Goal: Browse casually: Explore the website without a specific task or goal

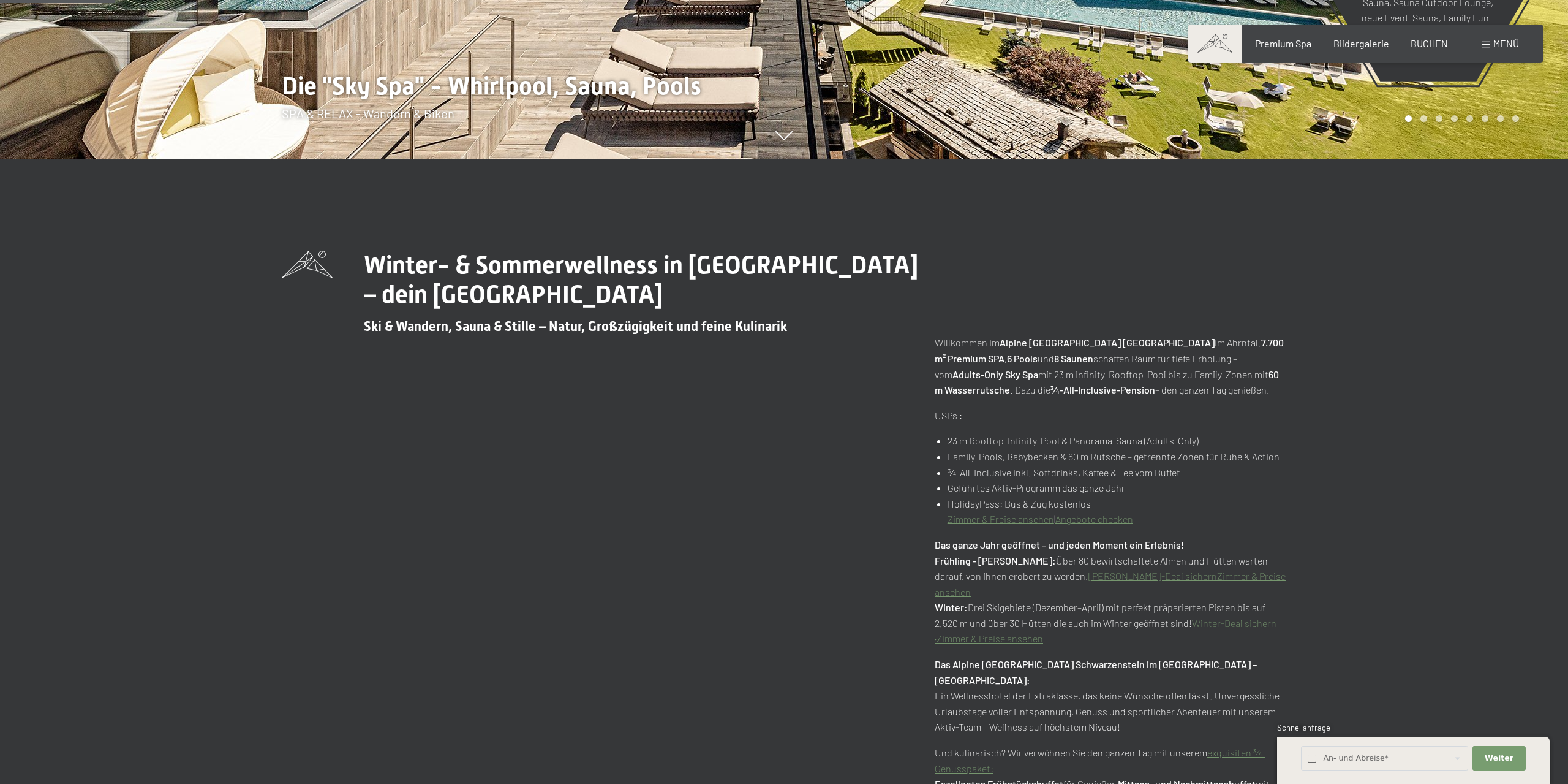
scroll to position [750, 0]
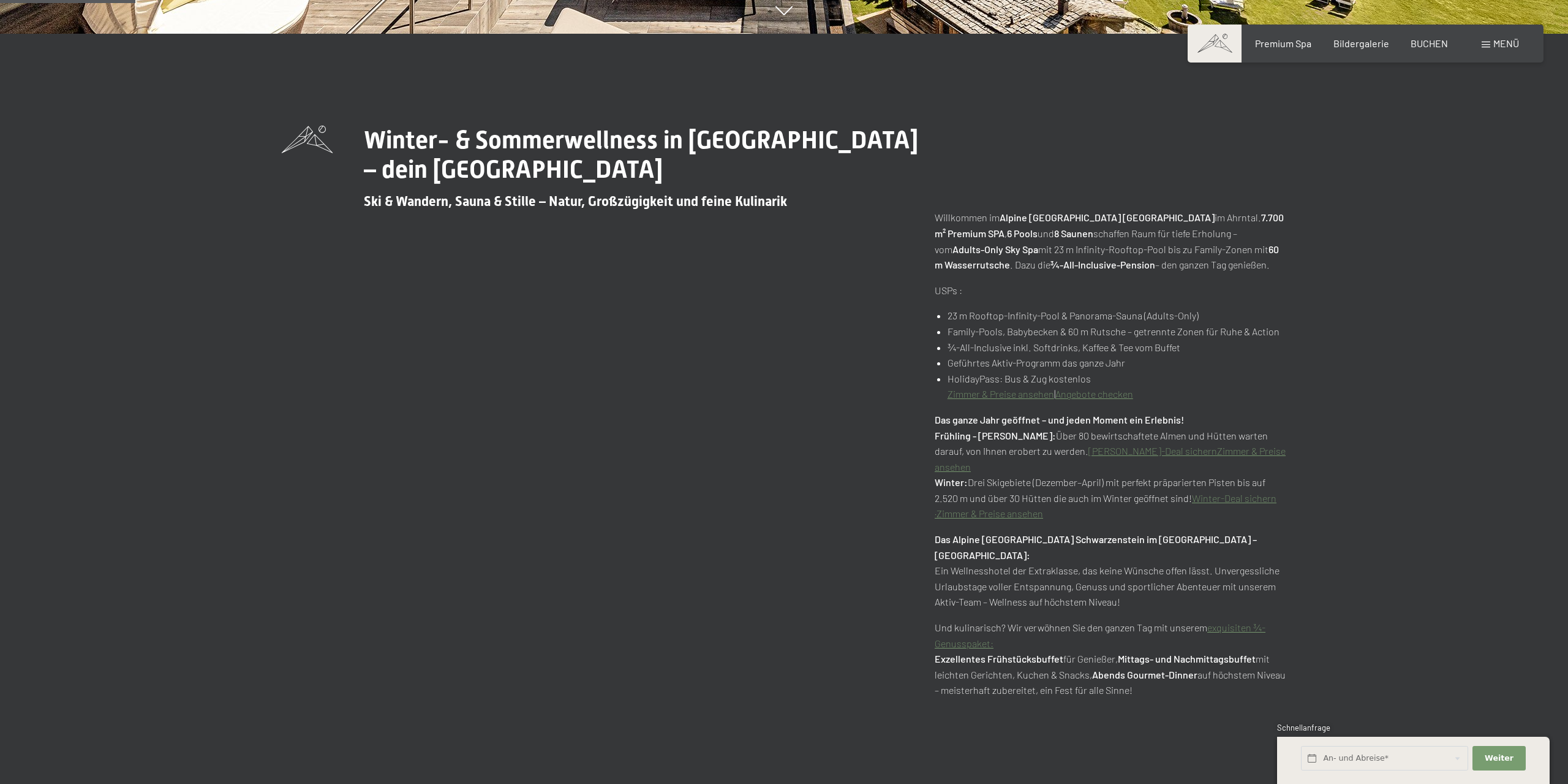
click at [972, 628] on link "exquisiten ¾-Genusspaket:" at bounding box center [1100, 635] width 331 height 27
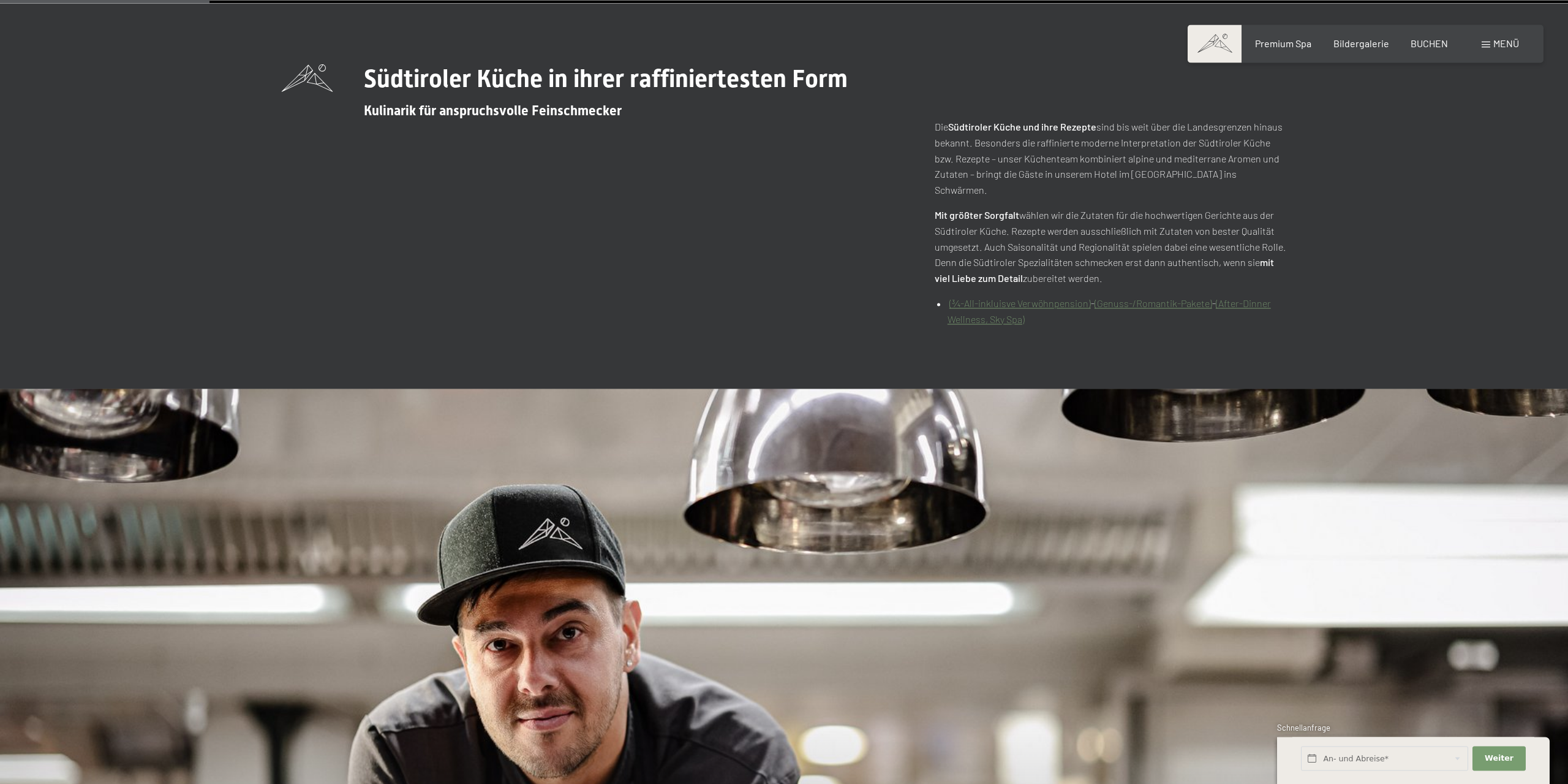
scroll to position [812, 0]
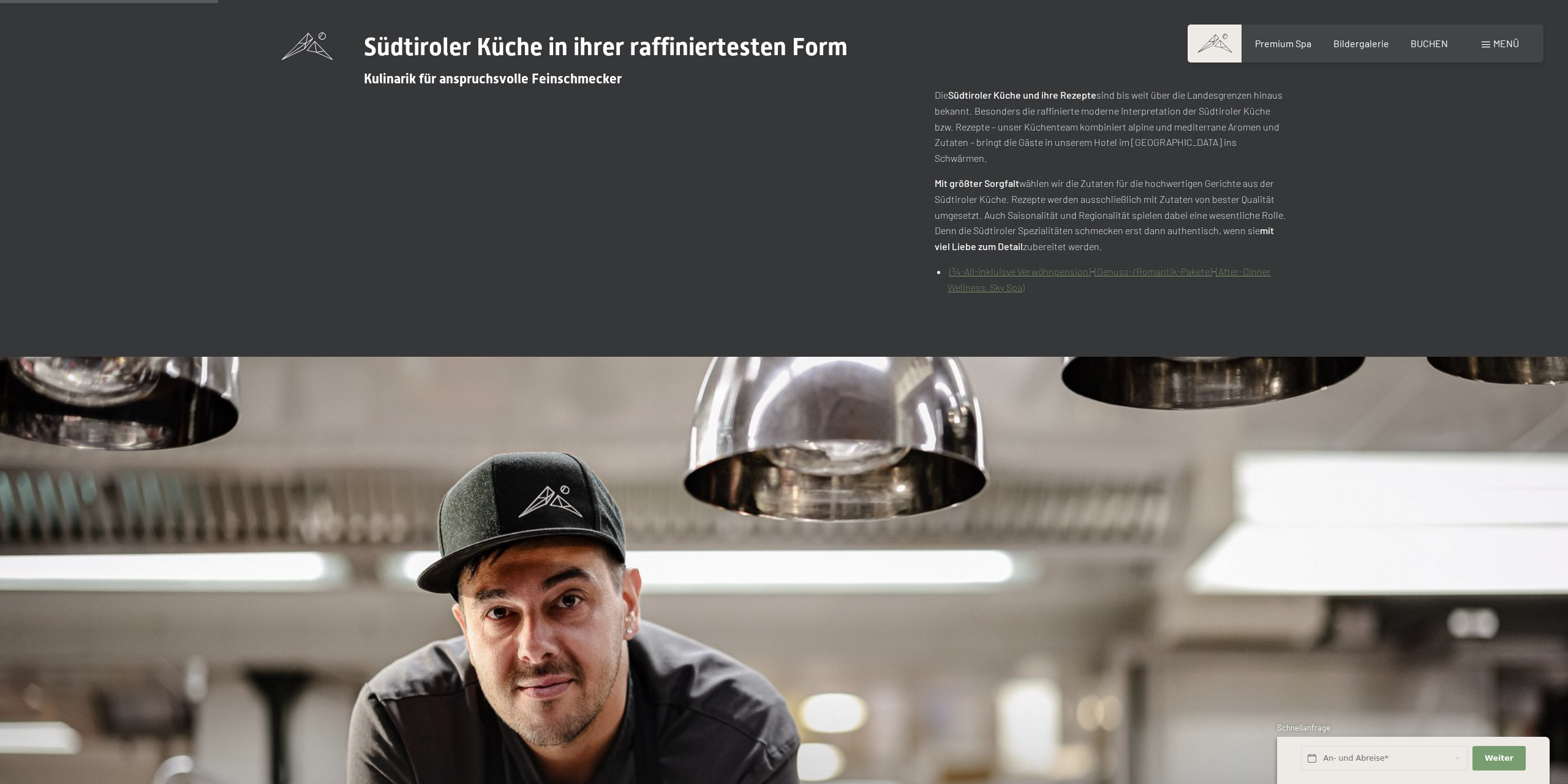
click at [1016, 265] on link "(¾-All-inkluisve Verwöhnpension)" at bounding box center [1020, 271] width 141 height 12
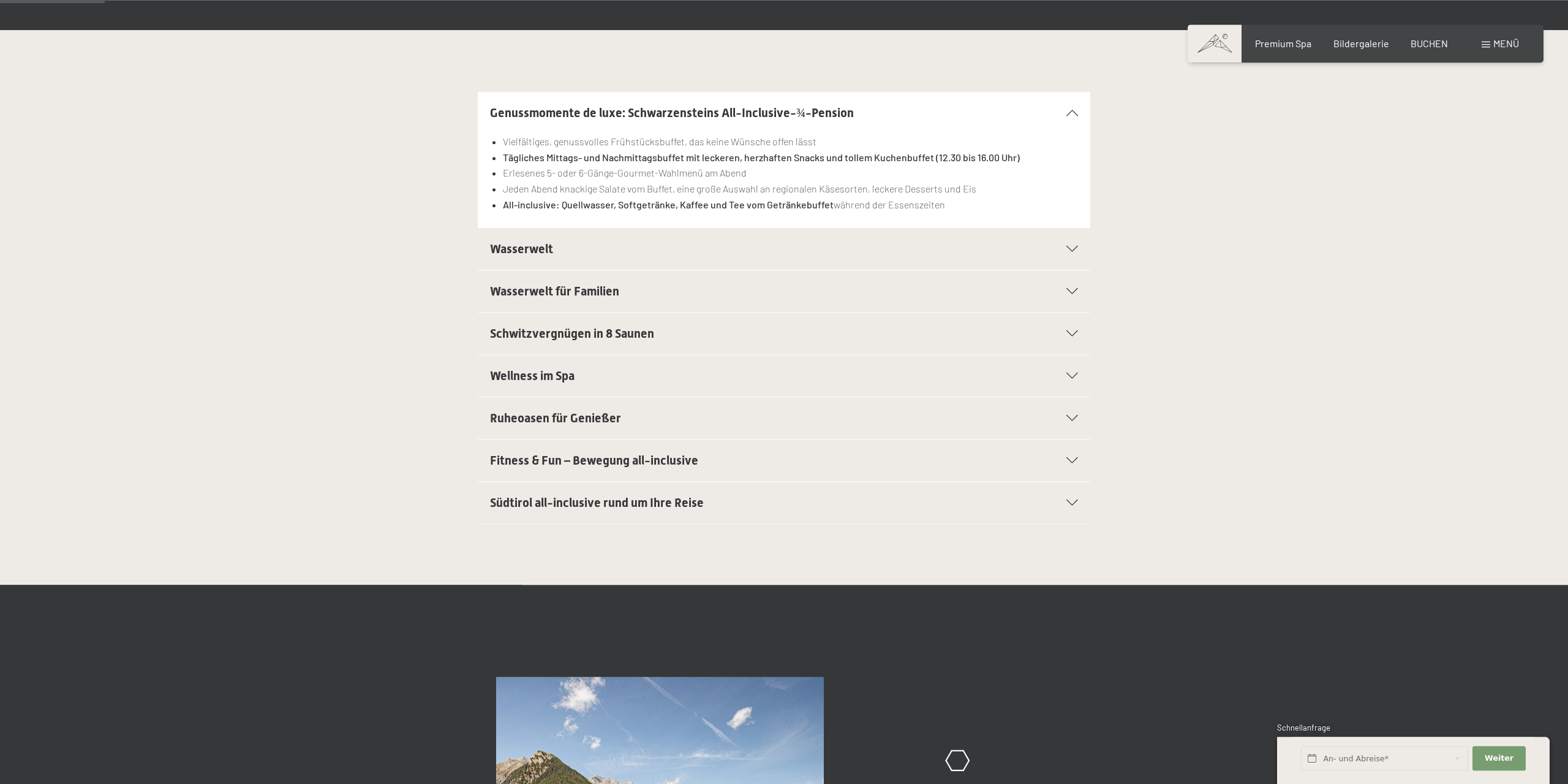
scroll to position [312, 0]
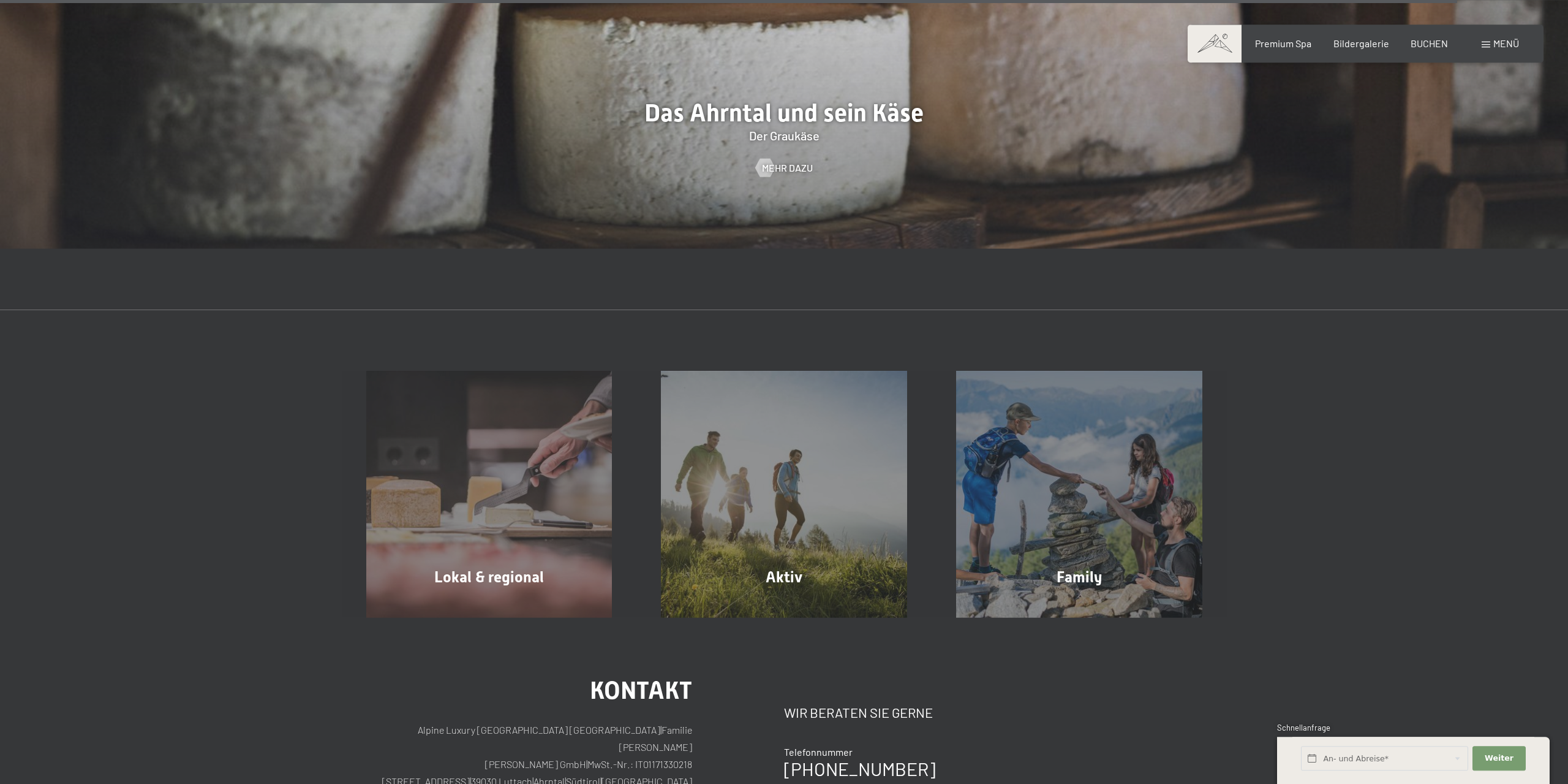
scroll to position [5250, 0]
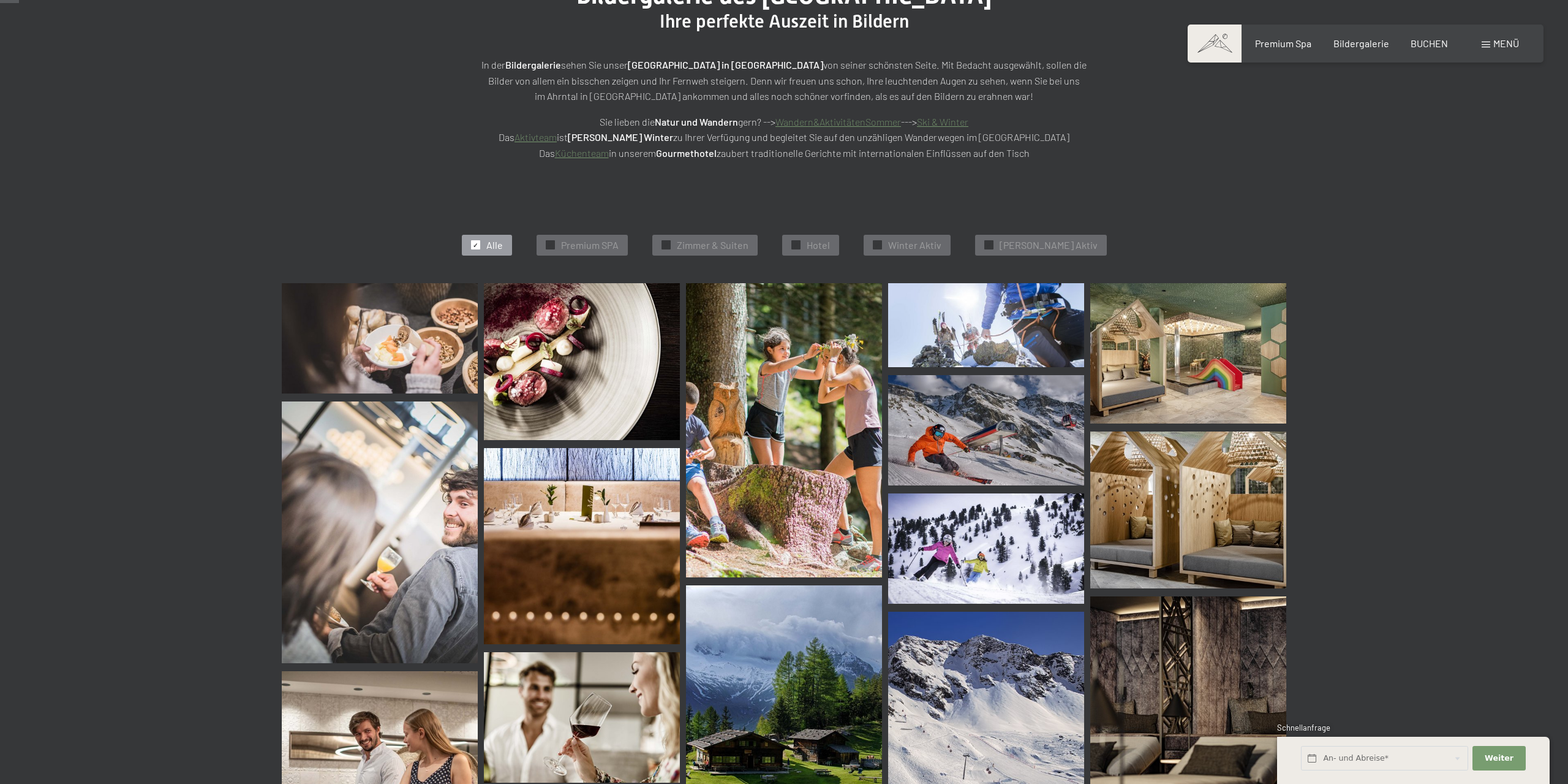
scroll to position [187, 0]
click at [412, 328] on img at bounding box center [380, 338] width 196 height 111
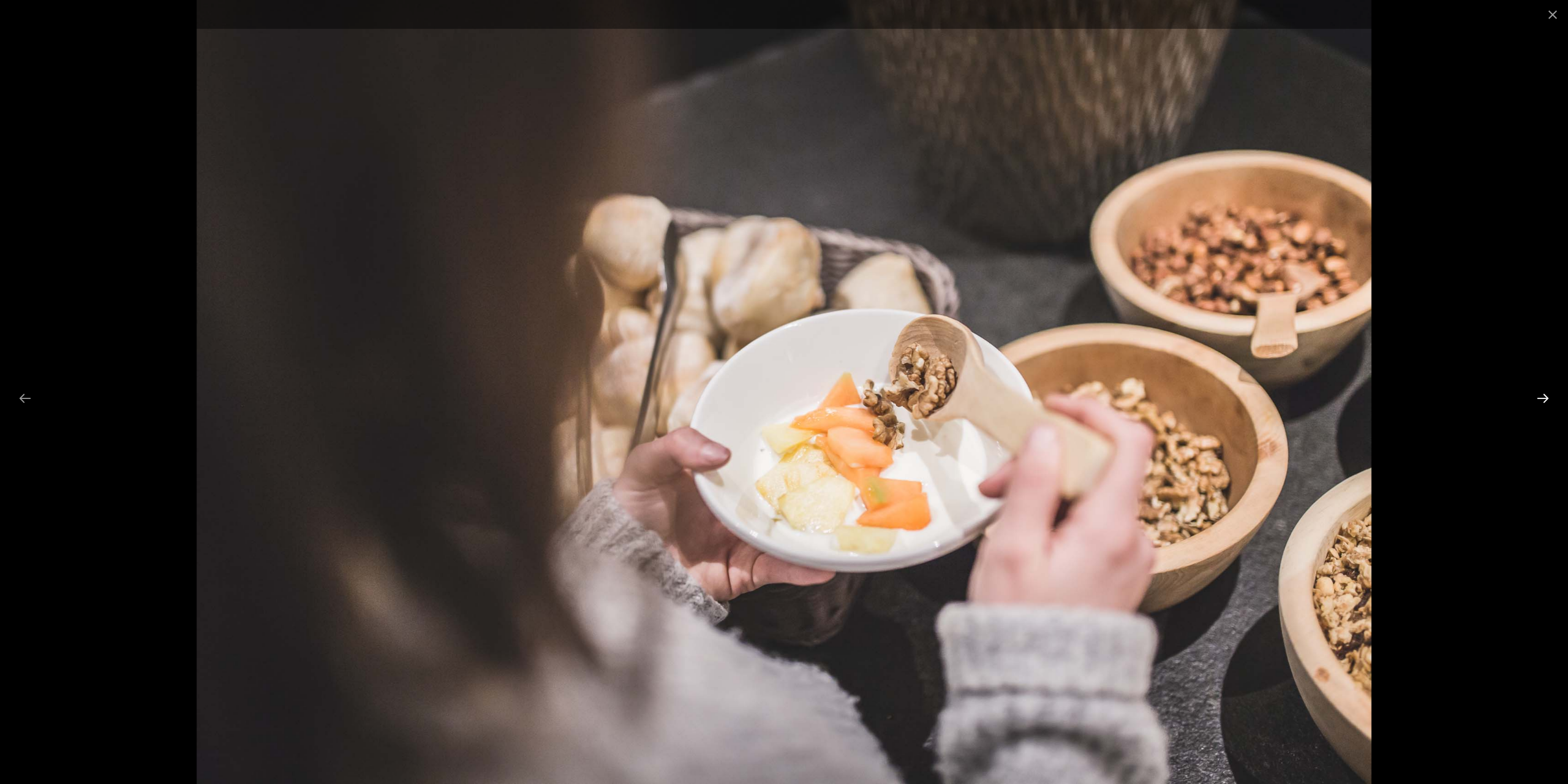
click at [1548, 400] on button "Next slide" at bounding box center [1542, 398] width 26 height 24
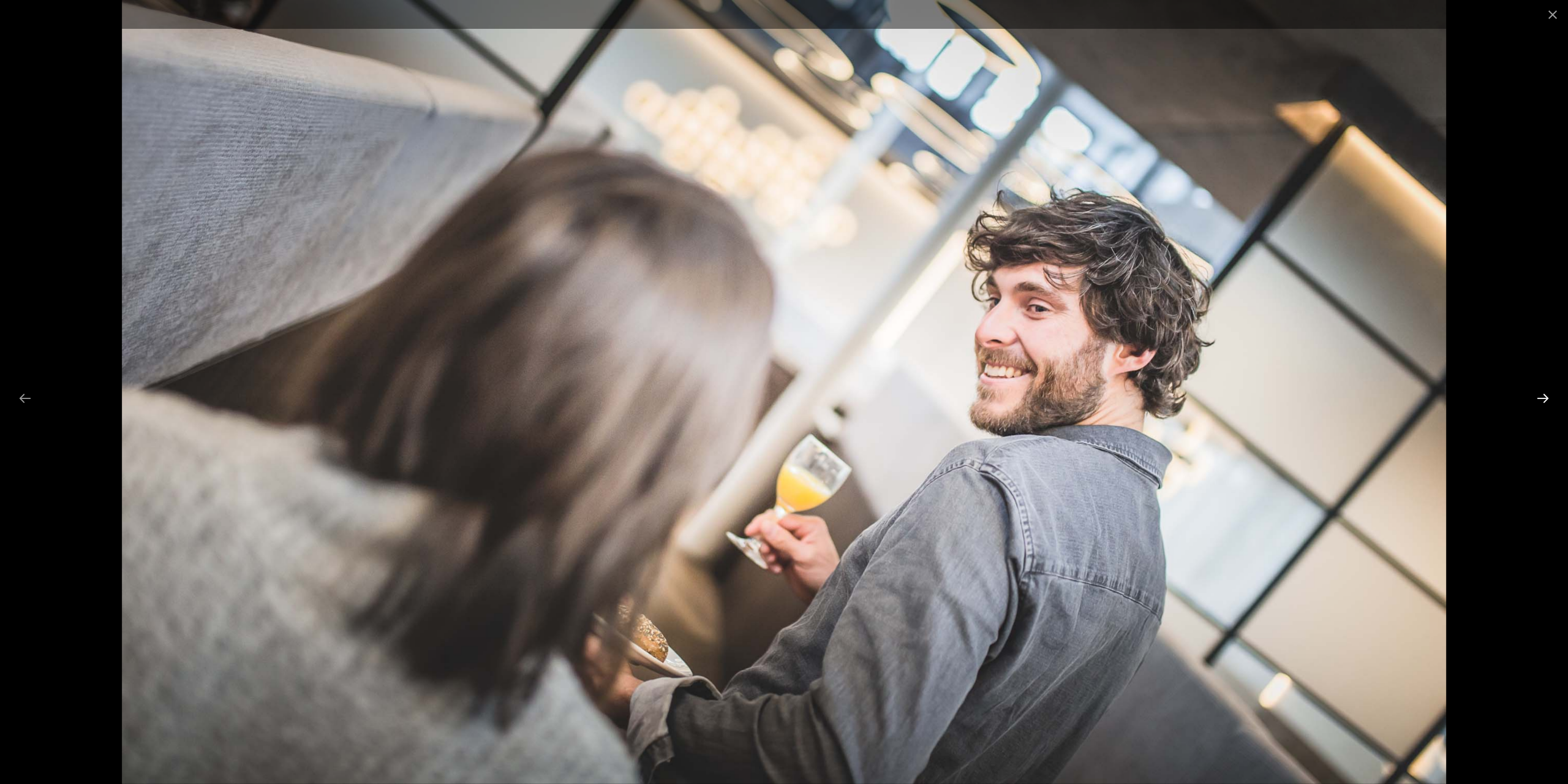
click at [1548, 400] on button "Next slide" at bounding box center [1542, 398] width 26 height 24
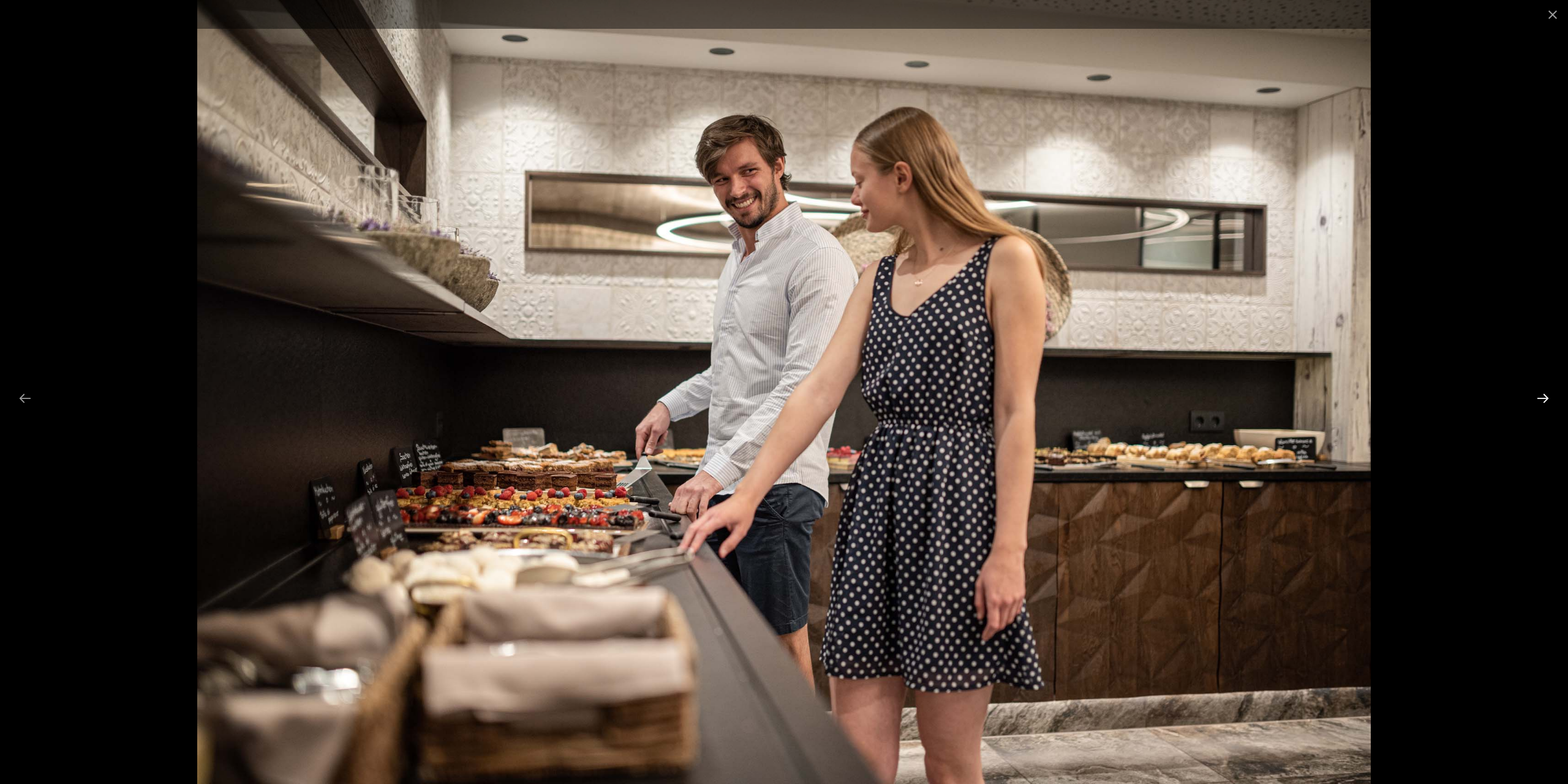
click at [1548, 400] on button "Next slide" at bounding box center [1542, 398] width 26 height 24
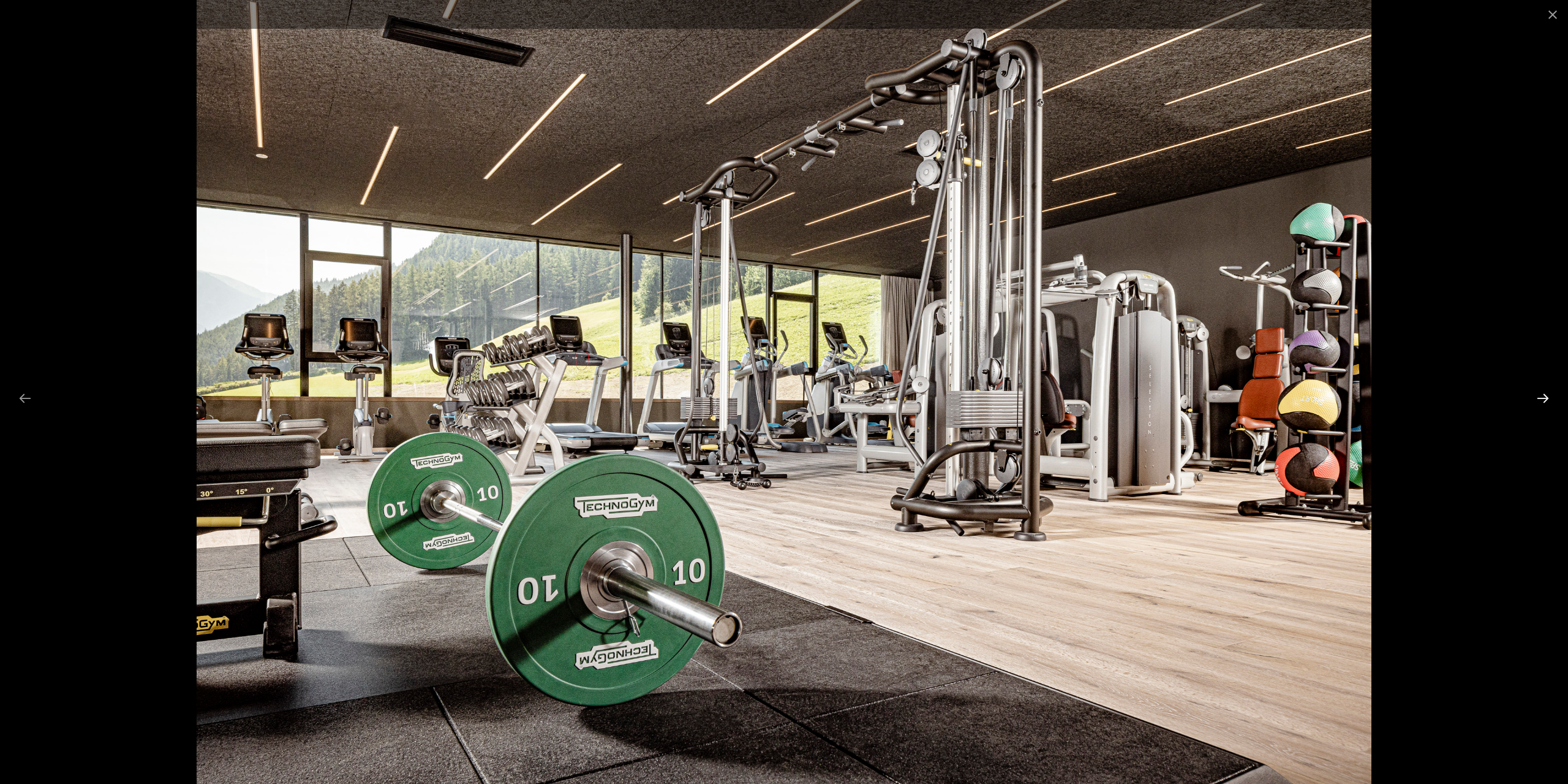
click at [1548, 400] on button "Next slide" at bounding box center [1542, 398] width 26 height 24
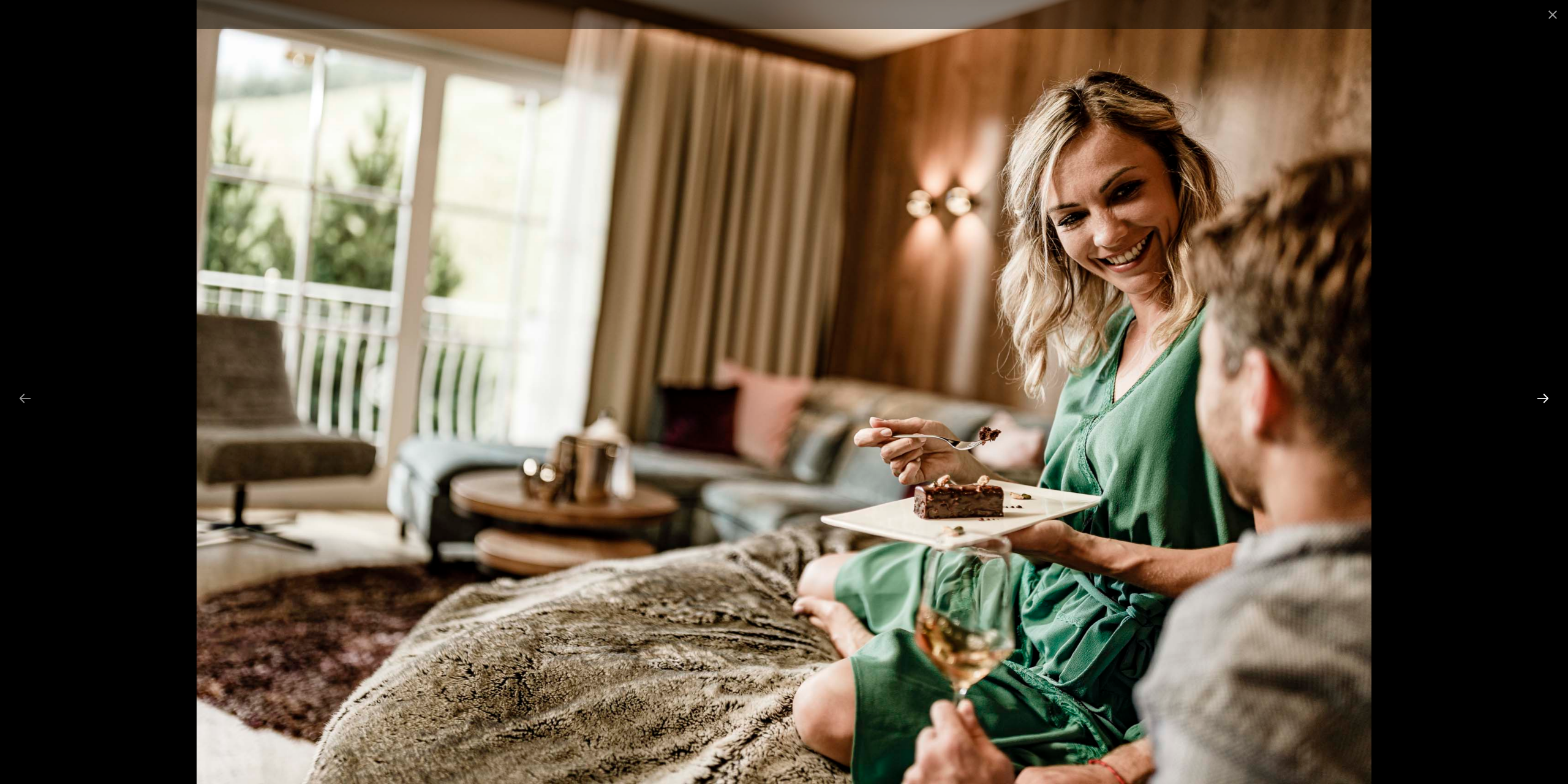
click at [1548, 400] on button "Next slide" at bounding box center [1542, 398] width 26 height 24
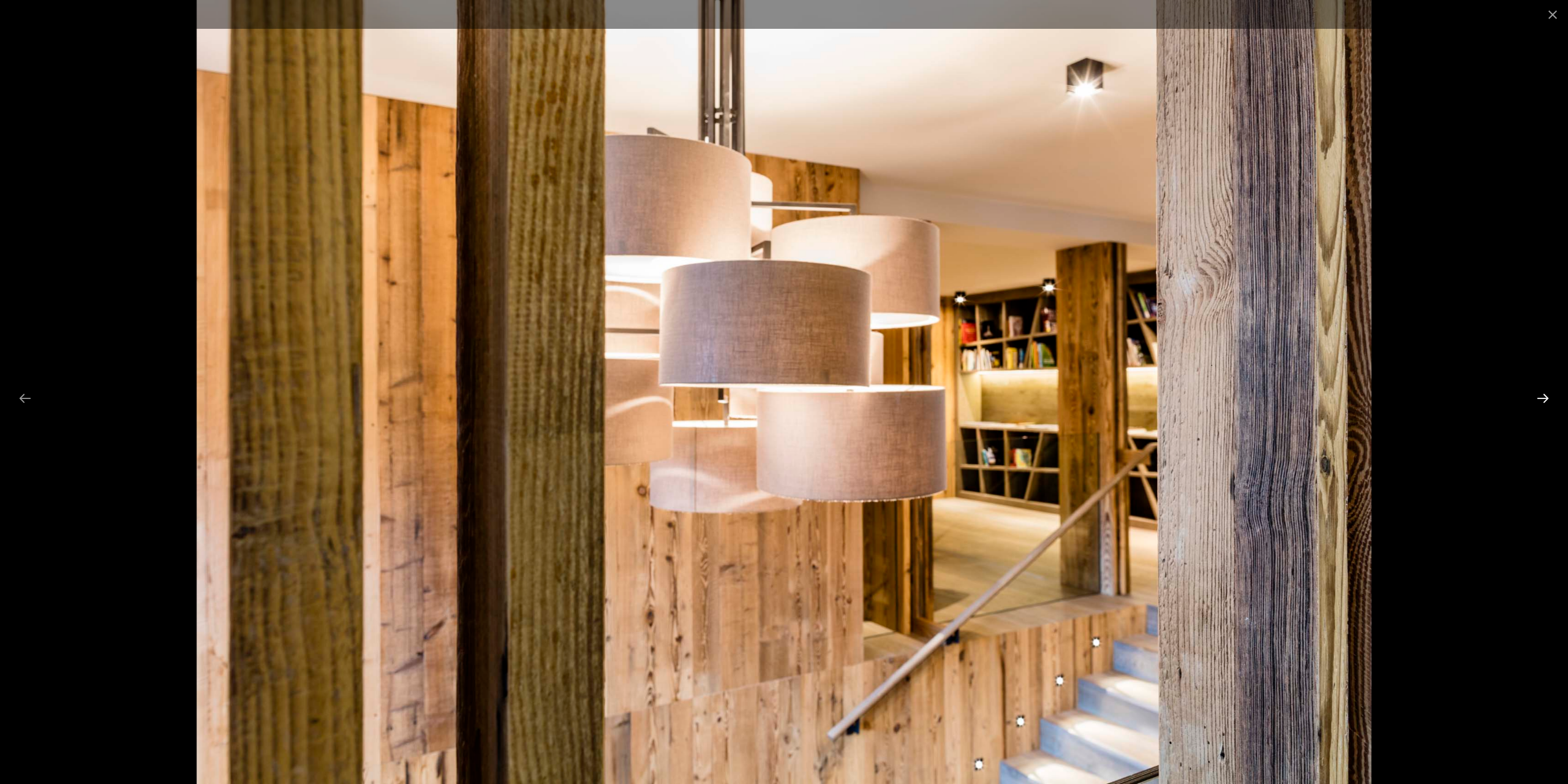
click at [1548, 400] on button "Next slide" at bounding box center [1542, 398] width 26 height 24
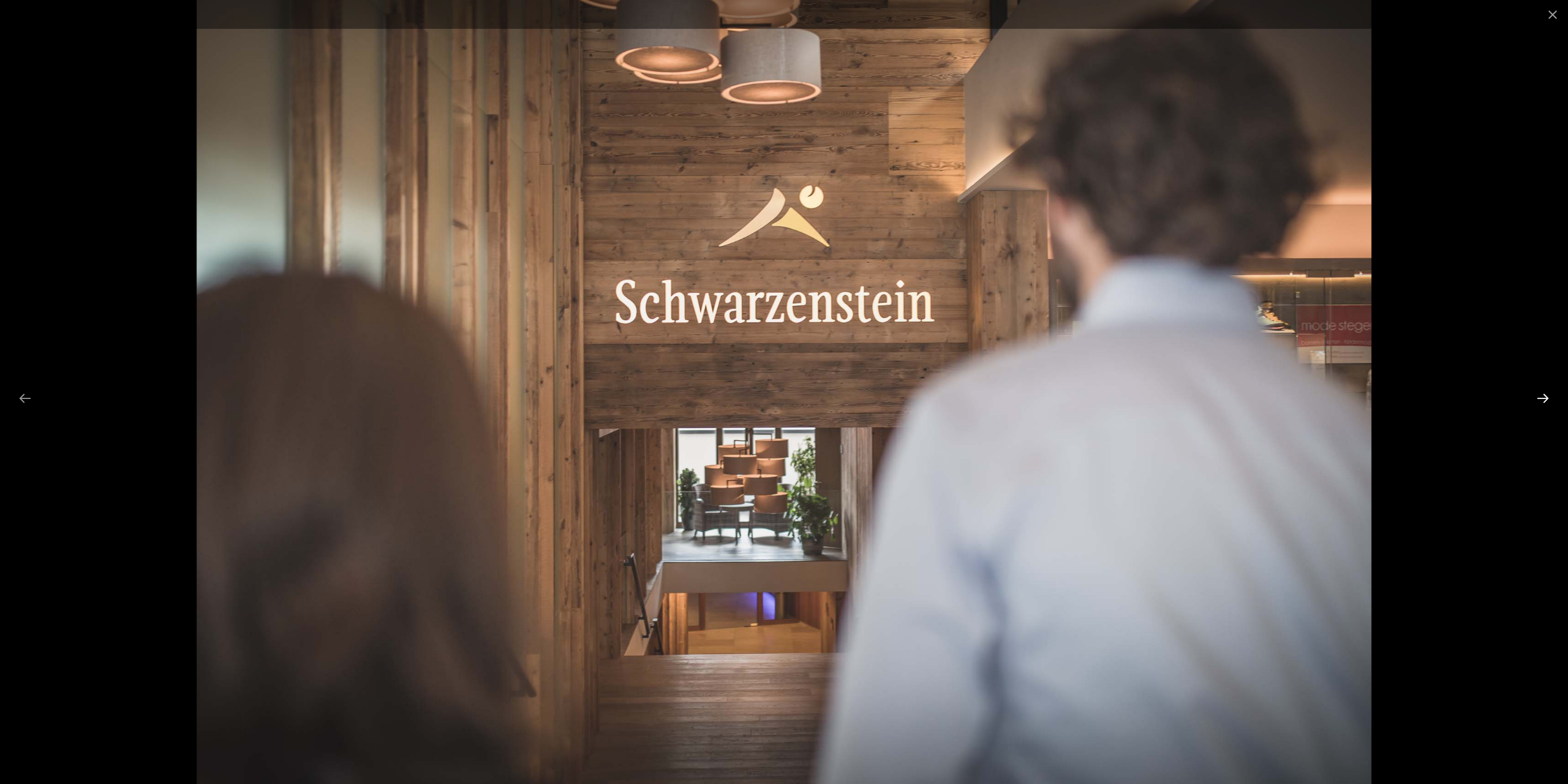
click at [1548, 400] on button "Next slide" at bounding box center [1542, 398] width 26 height 24
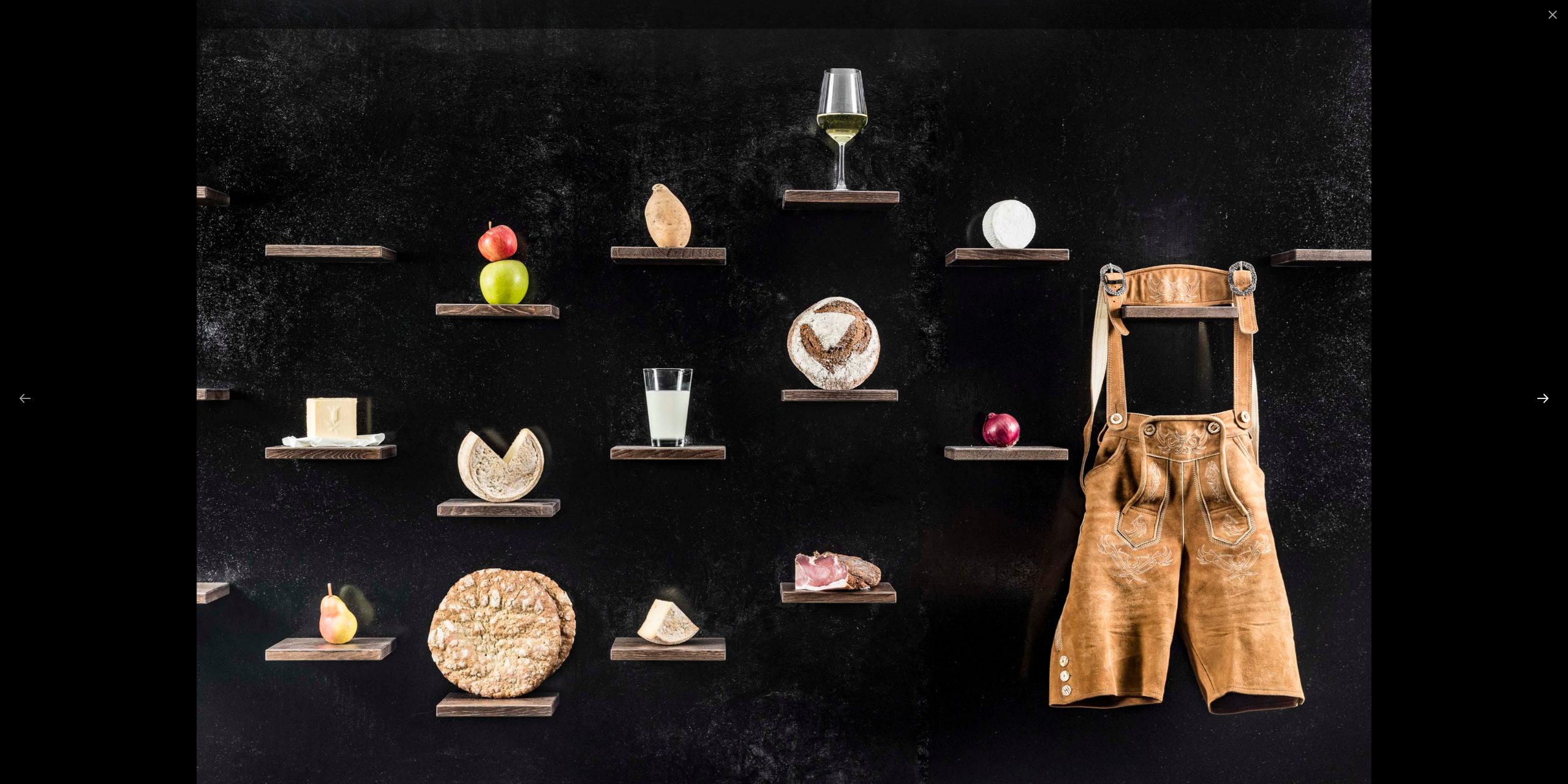
click at [1548, 400] on button "Next slide" at bounding box center [1542, 398] width 26 height 24
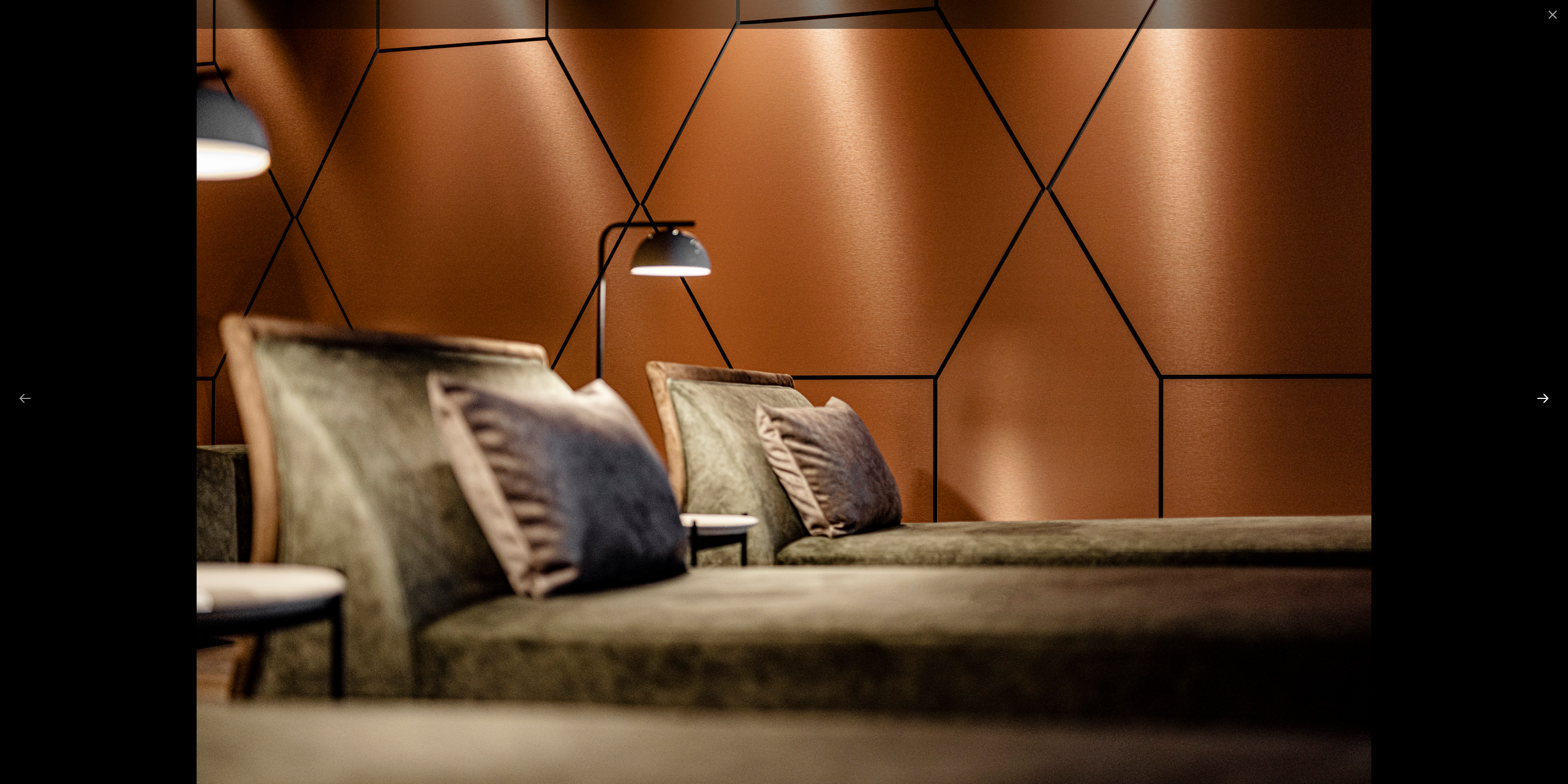
click at [1548, 400] on button "Next slide" at bounding box center [1542, 398] width 26 height 24
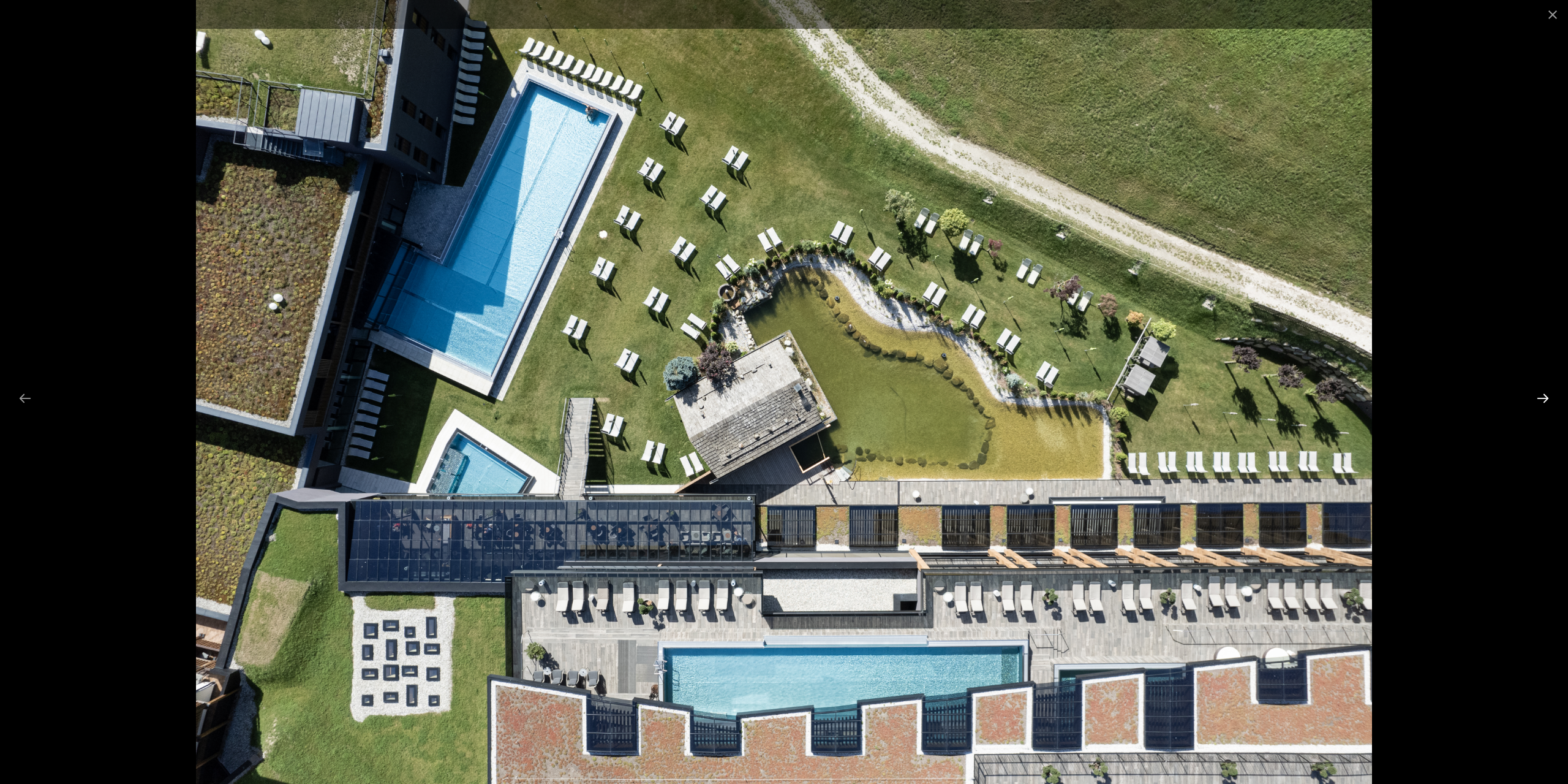
click at [1548, 400] on button "Next slide" at bounding box center [1542, 398] width 26 height 24
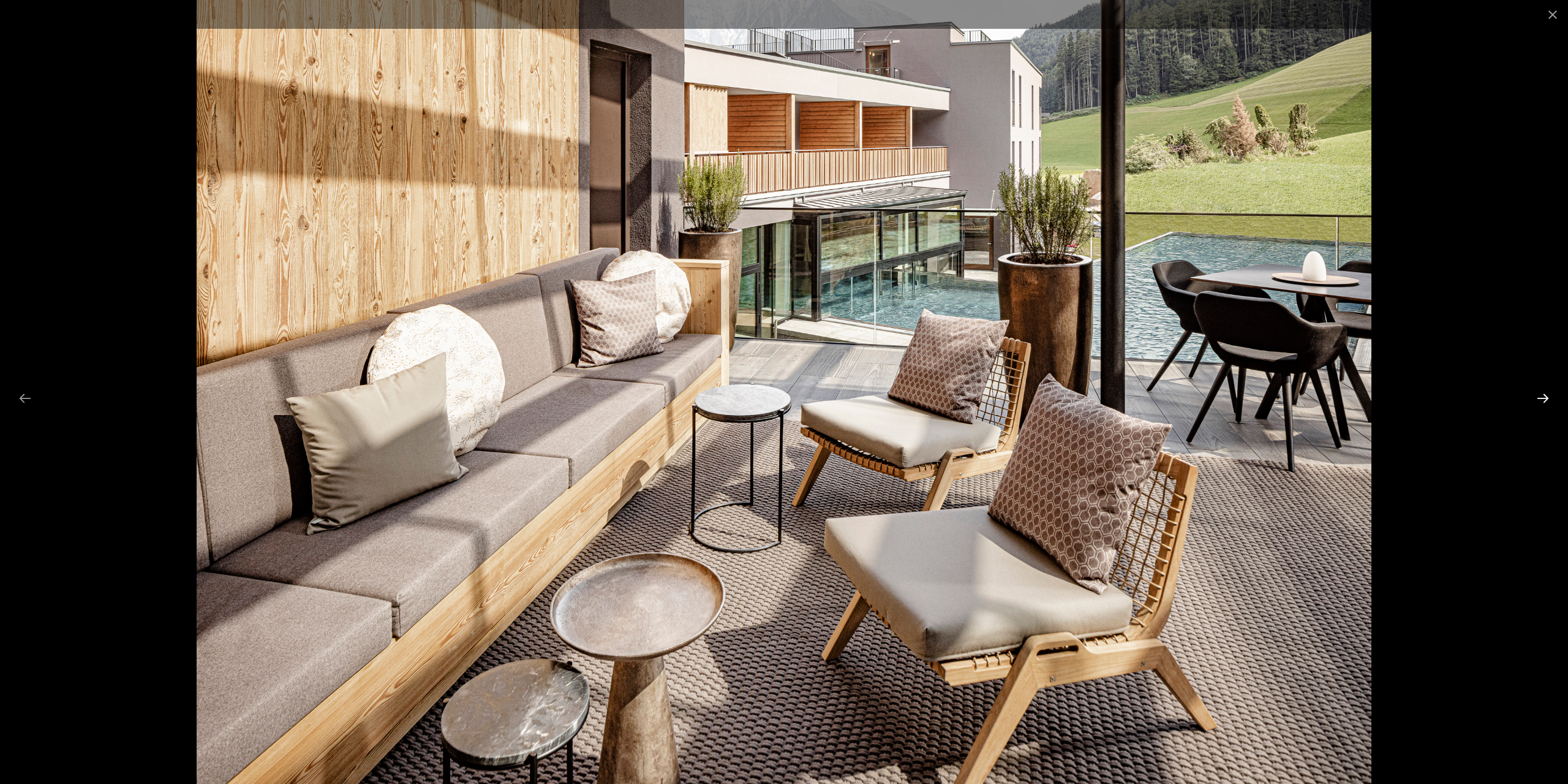
click at [1548, 400] on button "Next slide" at bounding box center [1542, 398] width 26 height 24
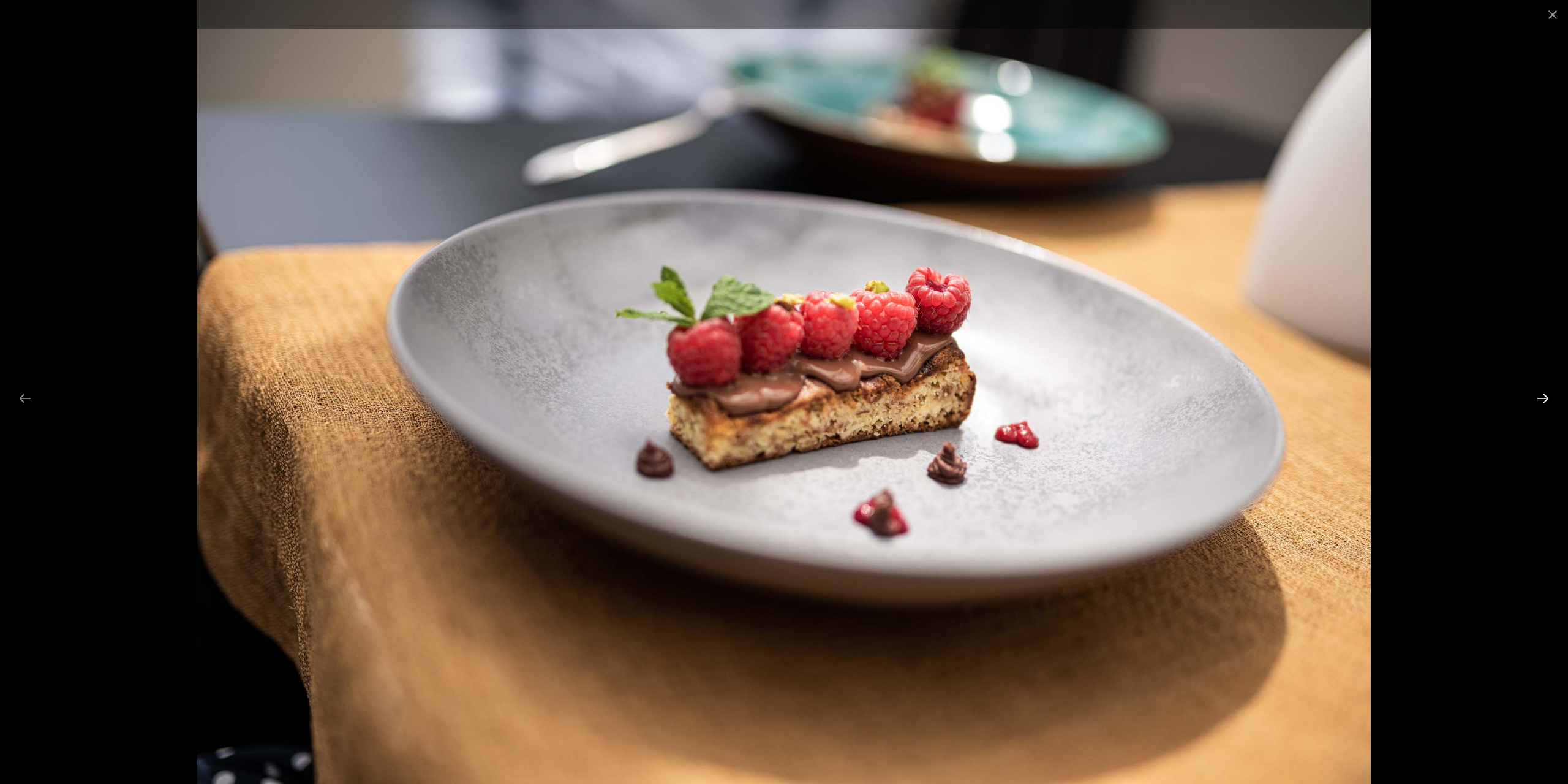
click at [1548, 400] on button "Next slide" at bounding box center [1542, 398] width 26 height 24
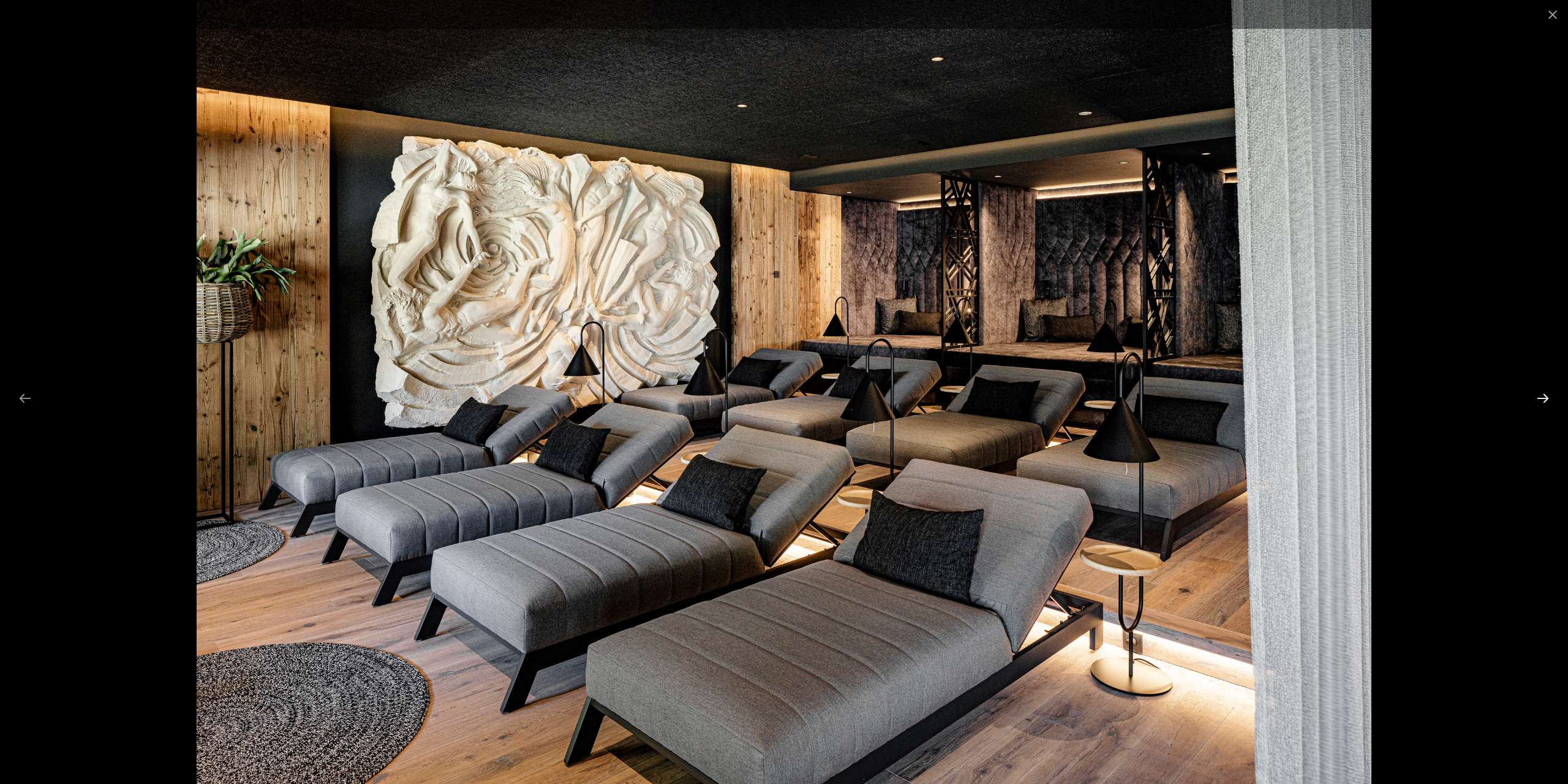
click at [1548, 400] on button "Next slide" at bounding box center [1542, 398] width 26 height 24
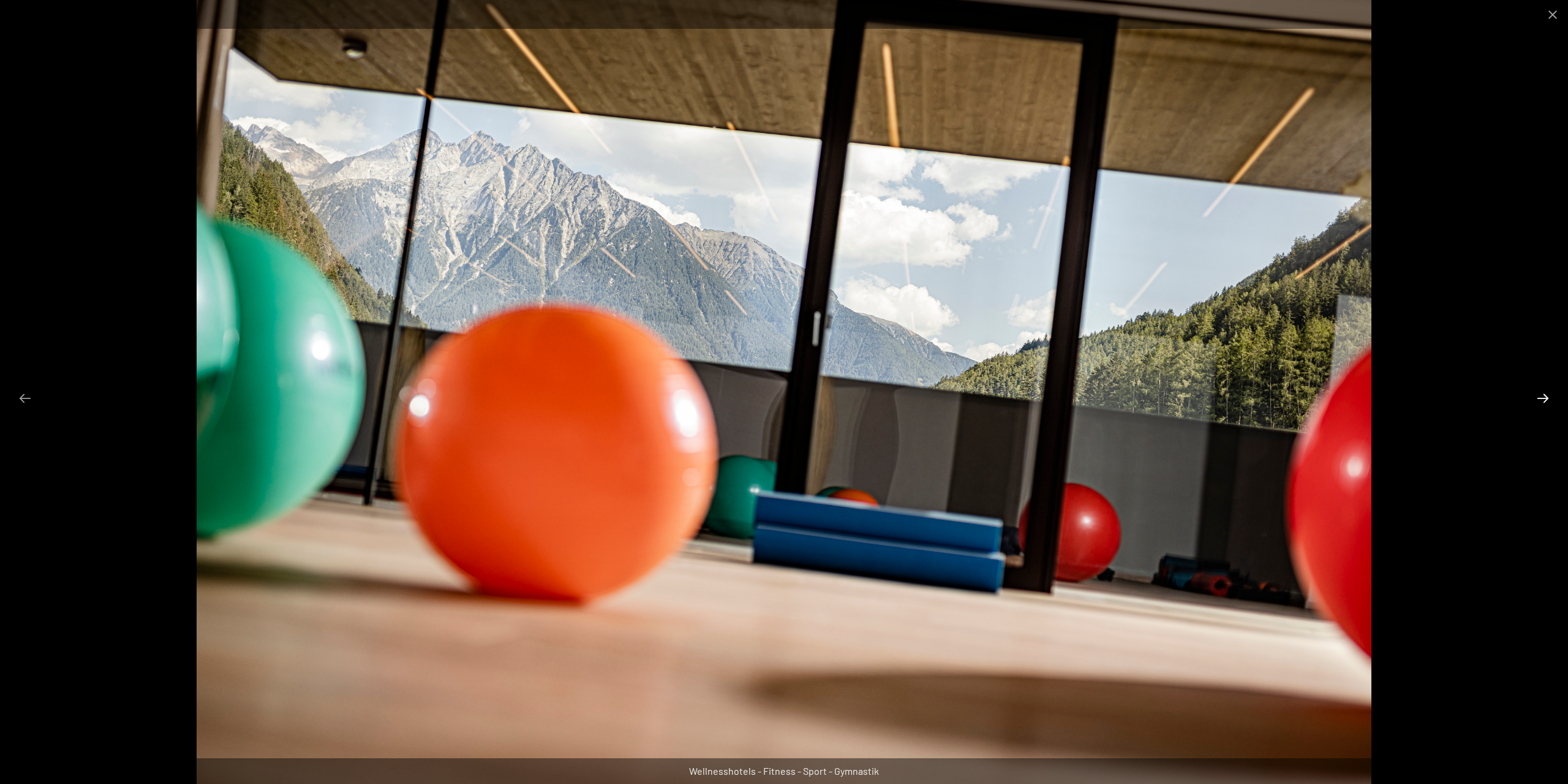
click at [1548, 400] on button "Next slide" at bounding box center [1542, 398] width 26 height 24
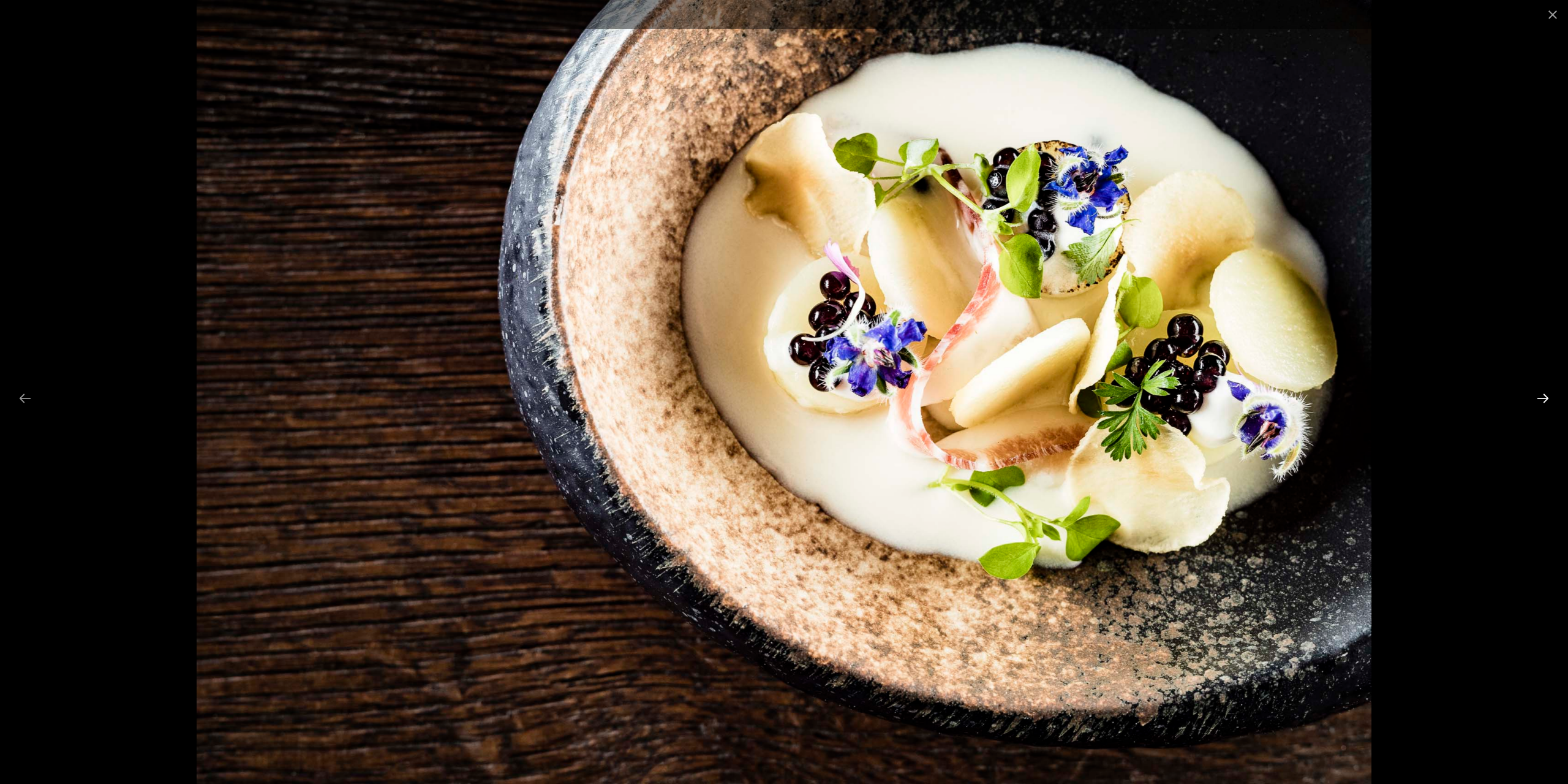
click at [1548, 400] on button "Next slide" at bounding box center [1542, 398] width 26 height 24
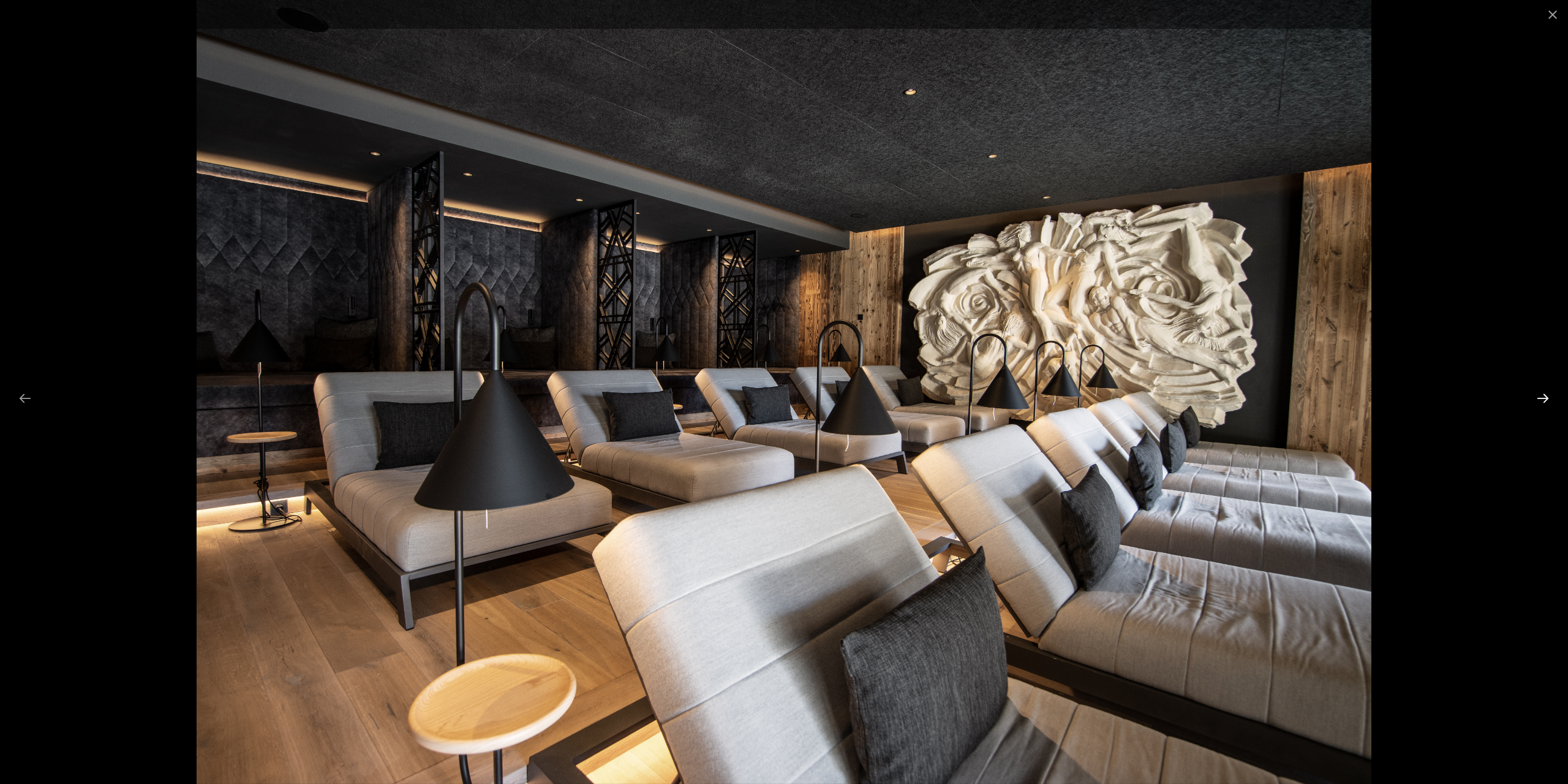
click at [1548, 400] on button "Next slide" at bounding box center [1542, 398] width 26 height 24
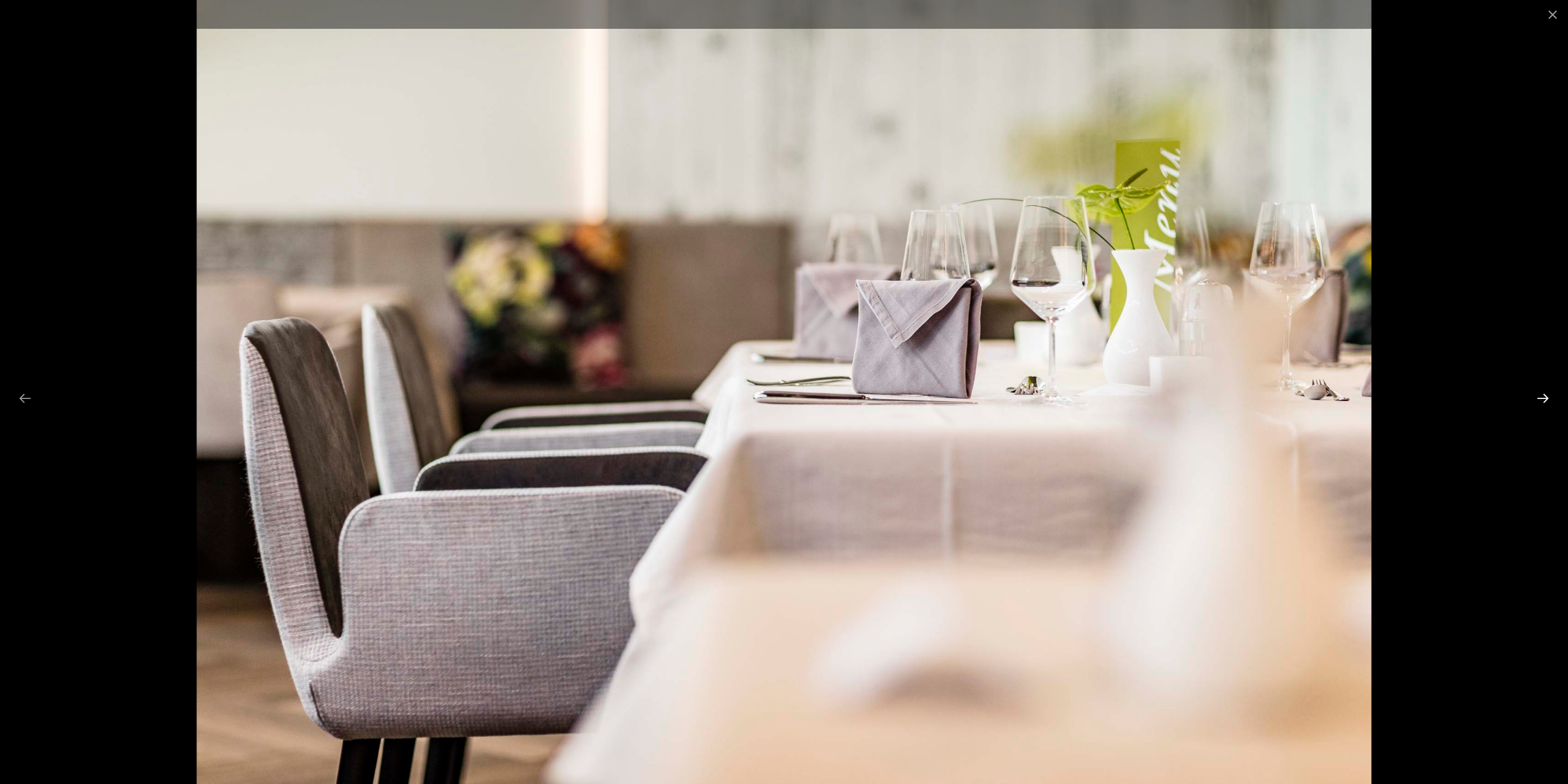
click at [1548, 400] on button "Next slide" at bounding box center [1542, 398] width 26 height 24
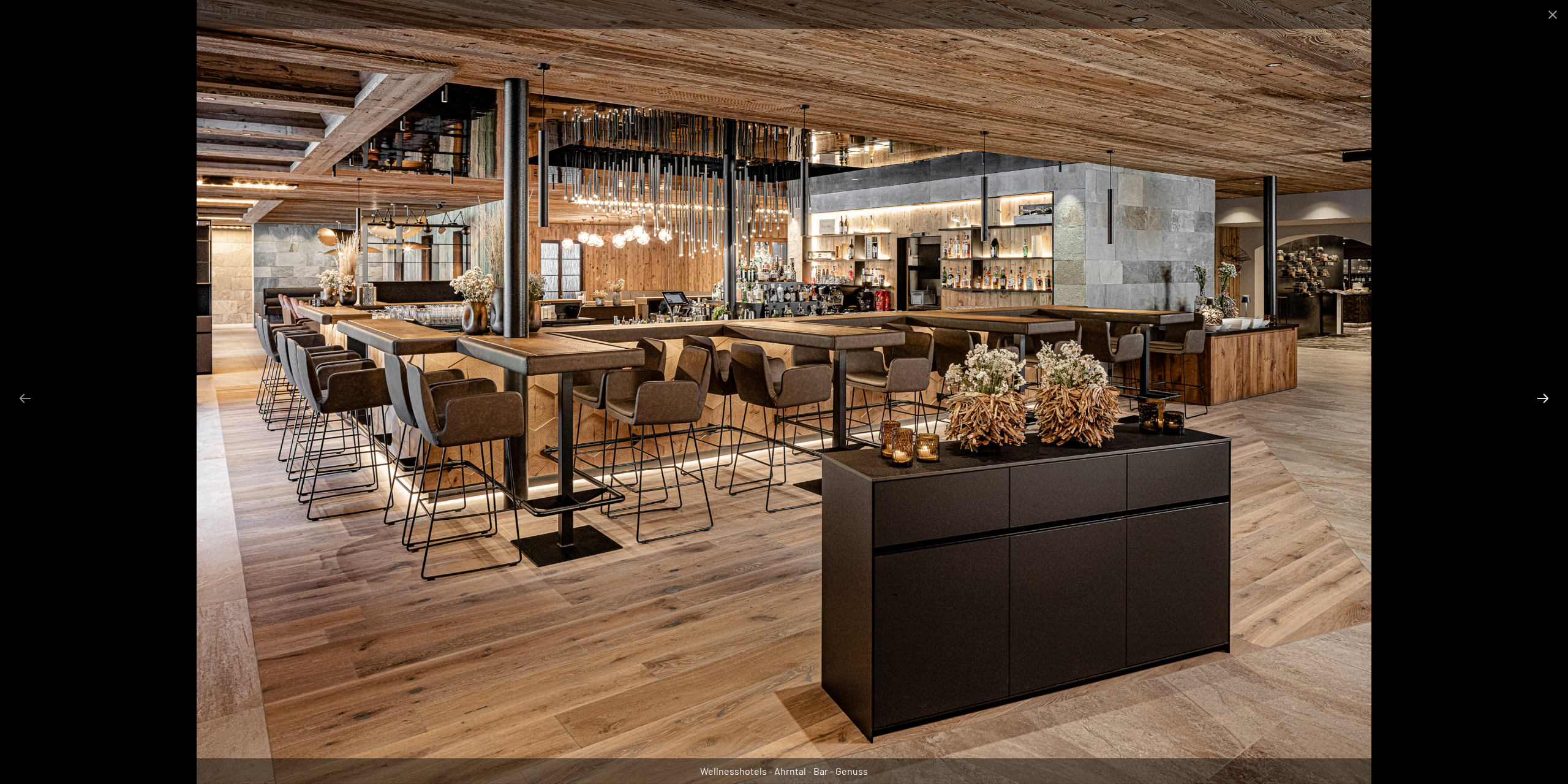
click at [1548, 400] on button "Next slide" at bounding box center [1542, 398] width 26 height 24
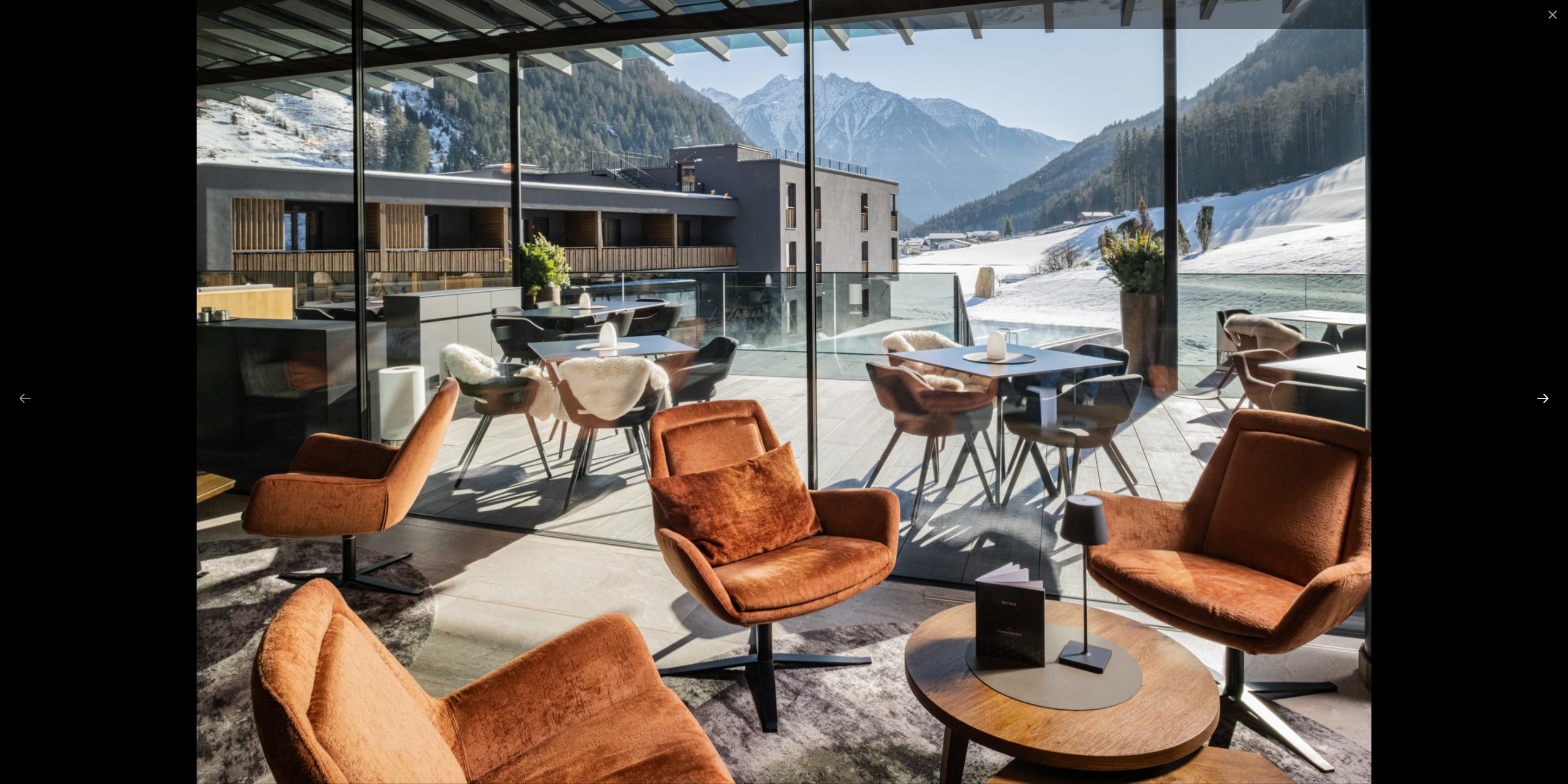
click at [1548, 400] on button "Next slide" at bounding box center [1542, 398] width 26 height 24
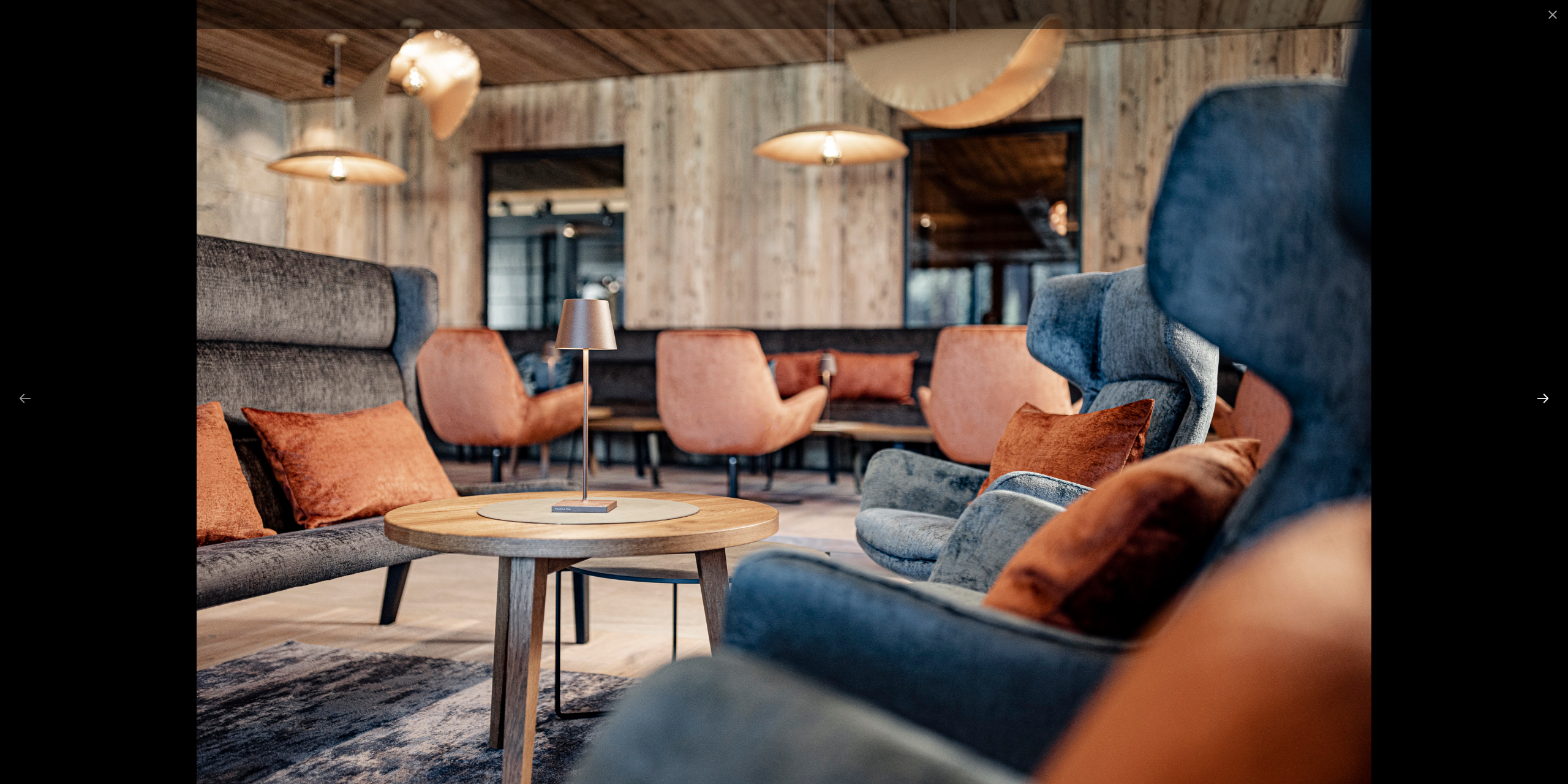
click at [1548, 400] on button "Next slide" at bounding box center [1542, 398] width 26 height 24
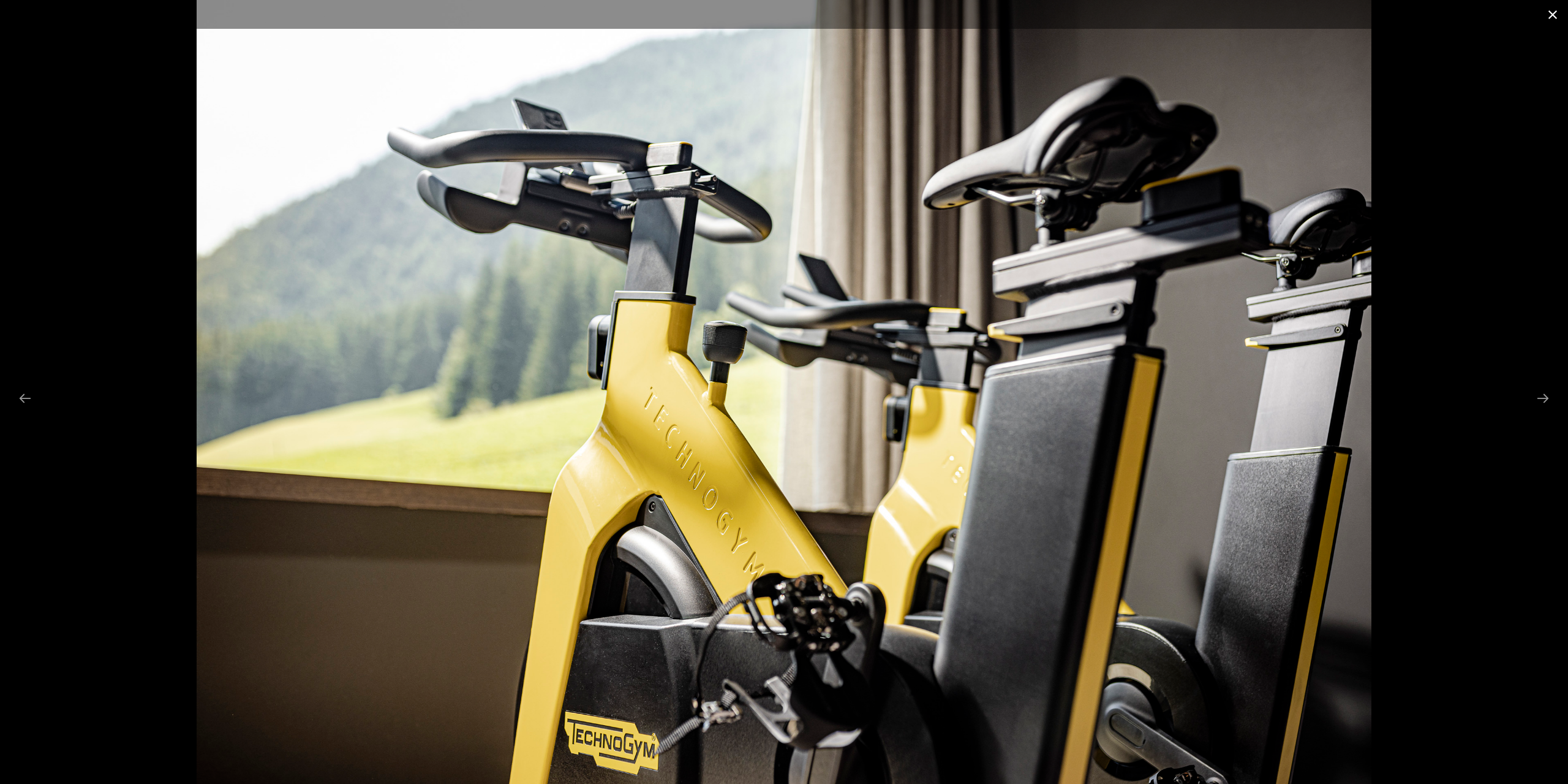
click at [1552, 8] on button "Close gallery" at bounding box center [1552, 14] width 31 height 29
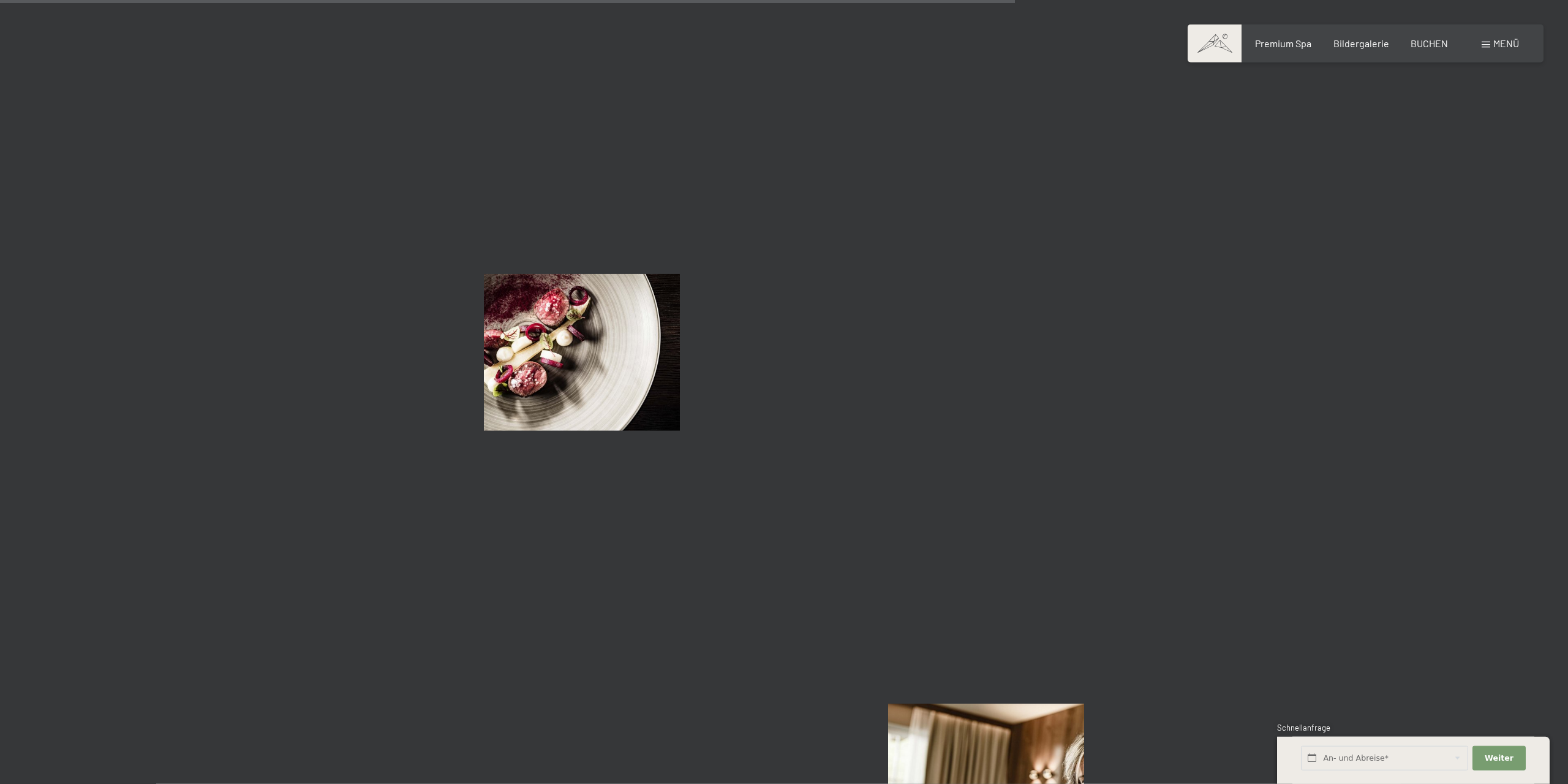
scroll to position [9875, 0]
